Goal: Find specific page/section: Find specific page/section

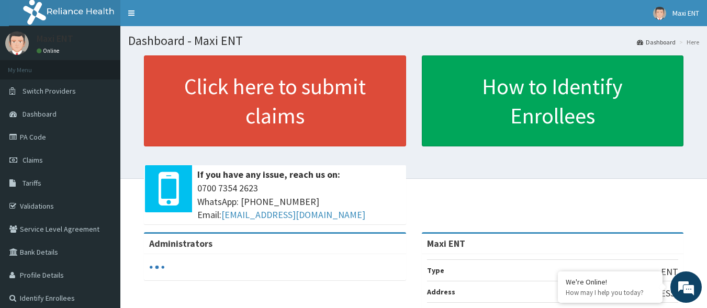
click at [43, 140] on link "PA Code" at bounding box center [60, 137] width 120 height 23
drag, startPoint x: 0, startPoint y: 0, endPoint x: 43, endPoint y: 140, distance: 146.2
click at [43, 140] on link "PA Code" at bounding box center [60, 137] width 120 height 23
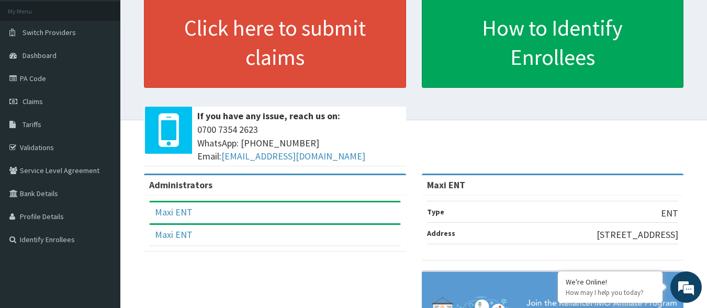
scroll to position [63, 0]
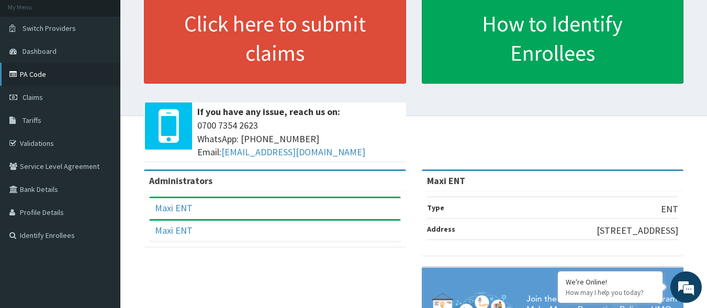
click at [42, 75] on link "PA Code" at bounding box center [60, 74] width 120 height 23
